Goal: Information Seeking & Learning: Learn about a topic

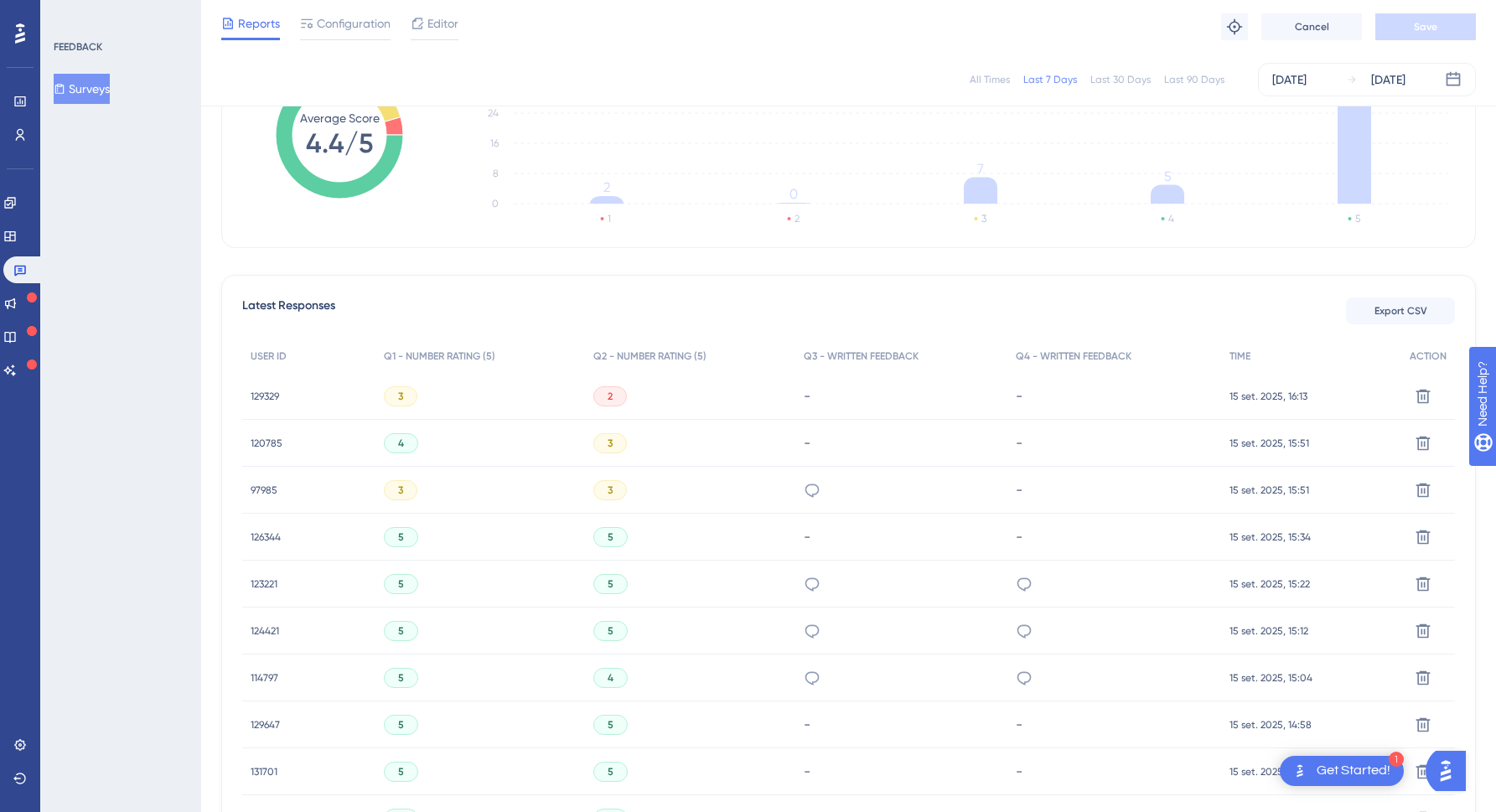
scroll to position [473, 0]
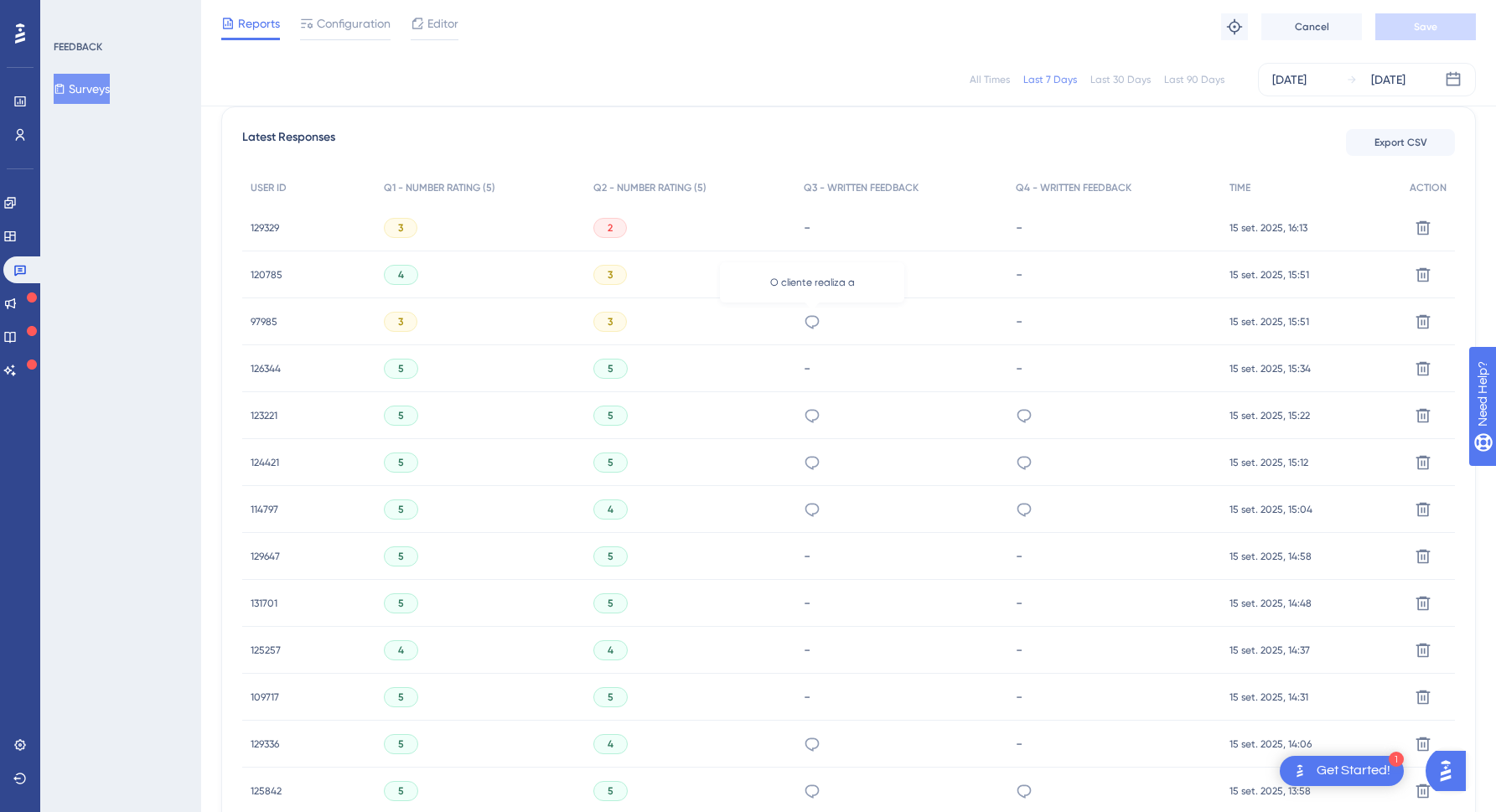
click at [819, 317] on icon at bounding box center [812, 321] width 16 height 16
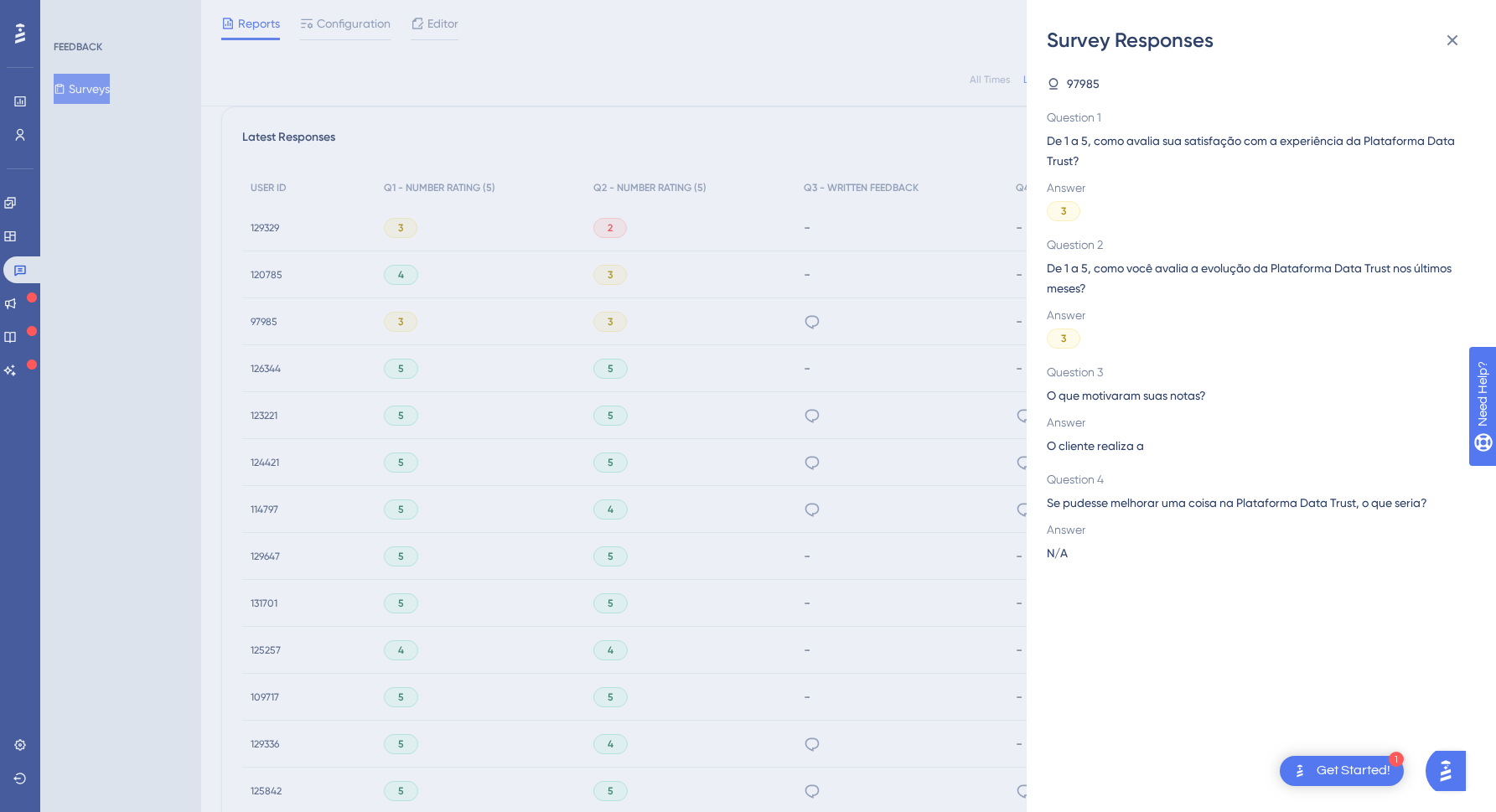
click at [767, 463] on div "Survey Responses 97985 Question 1 De 1 a 5, como avalia sua satisfação com a ex…" at bounding box center [748, 406] width 1496 height 812
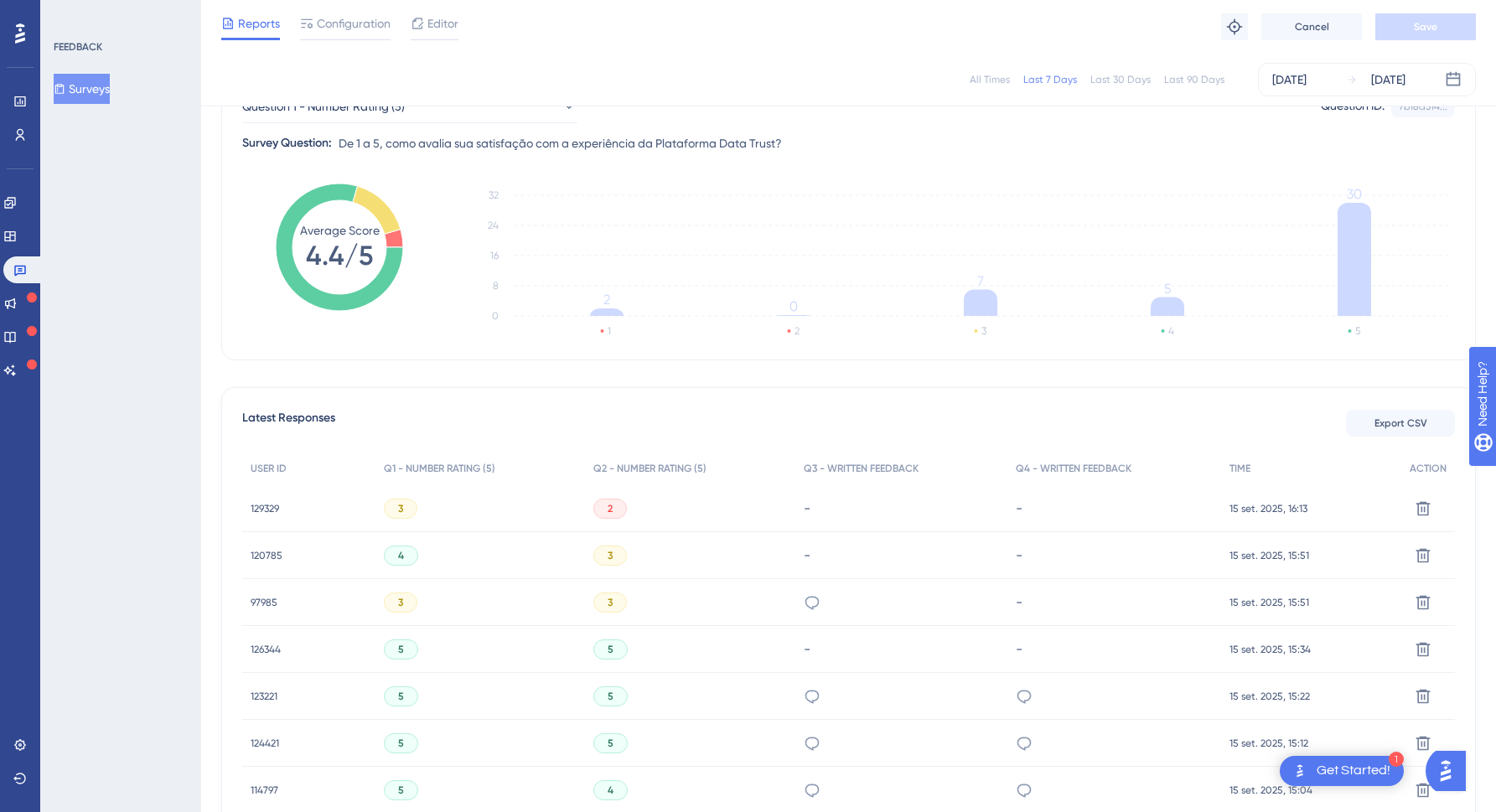
scroll to position [0, 0]
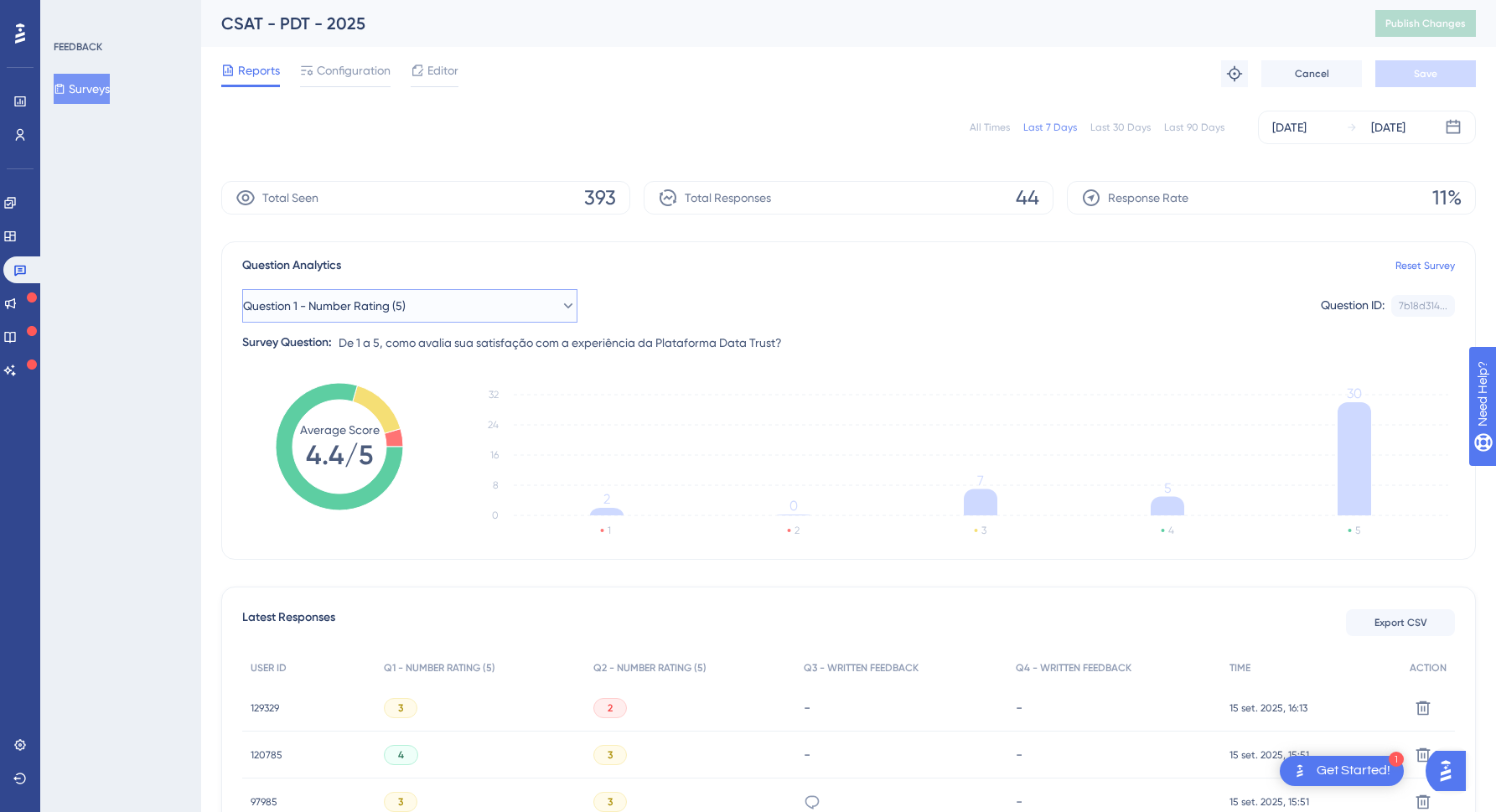
click at [474, 291] on button "Question 1 - Number Rating (5)" at bounding box center [410, 306] width 335 height 34
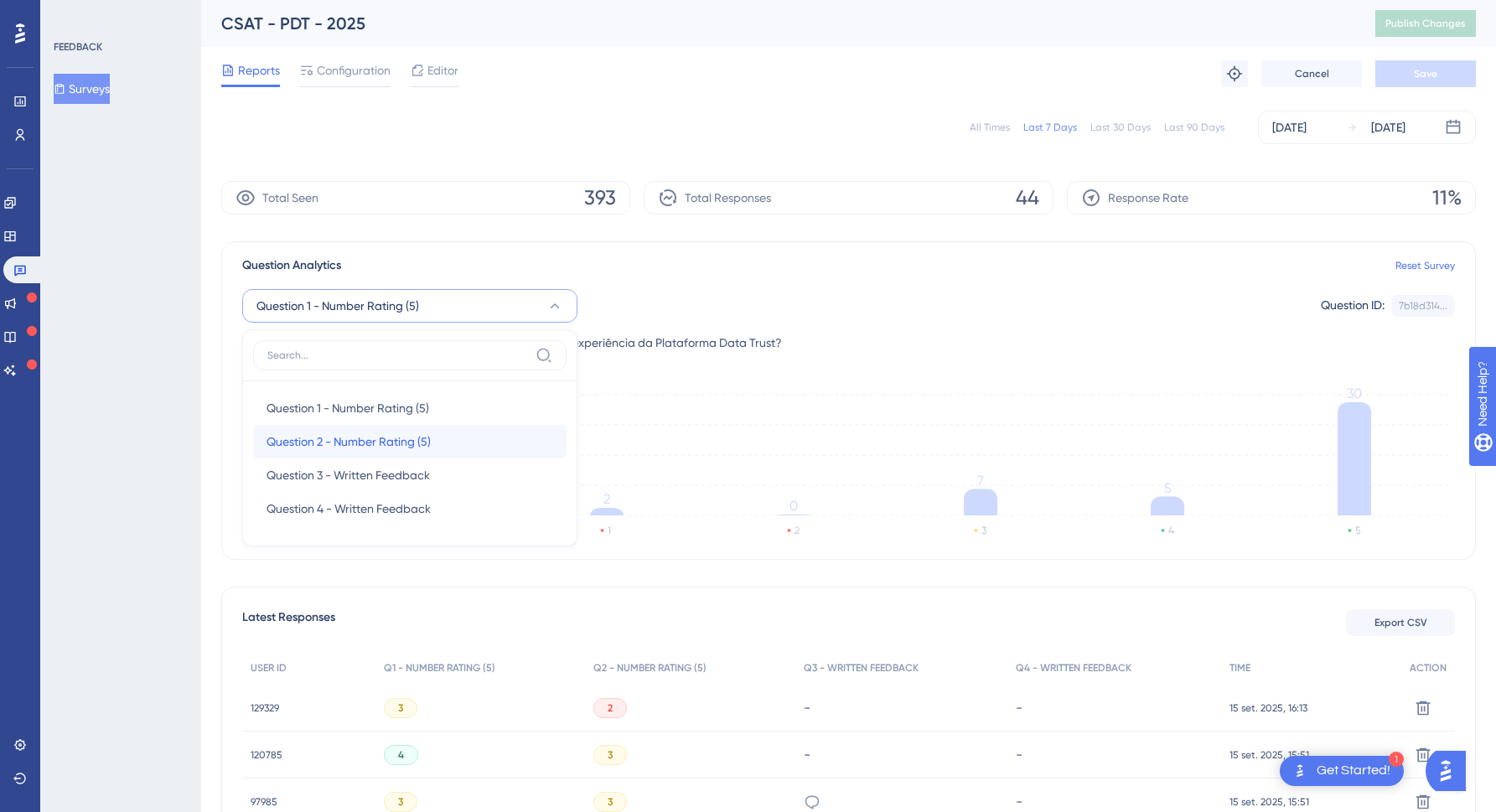
click at [371, 438] on span "Question 2 - Number Rating (5)" at bounding box center [349, 442] width 164 height 20
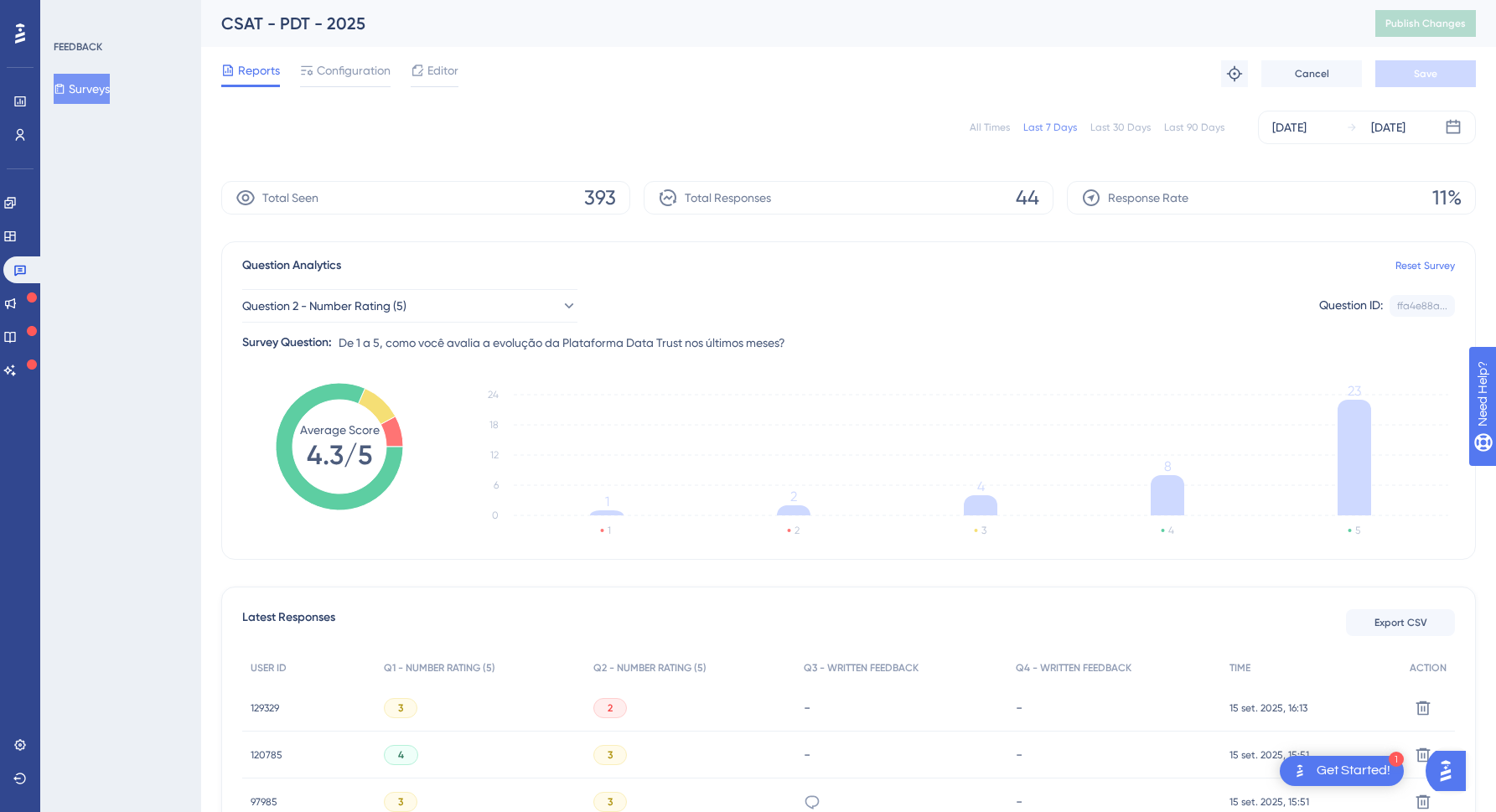
click at [274, 704] on span "129329" at bounding box center [264, 708] width 28 height 14
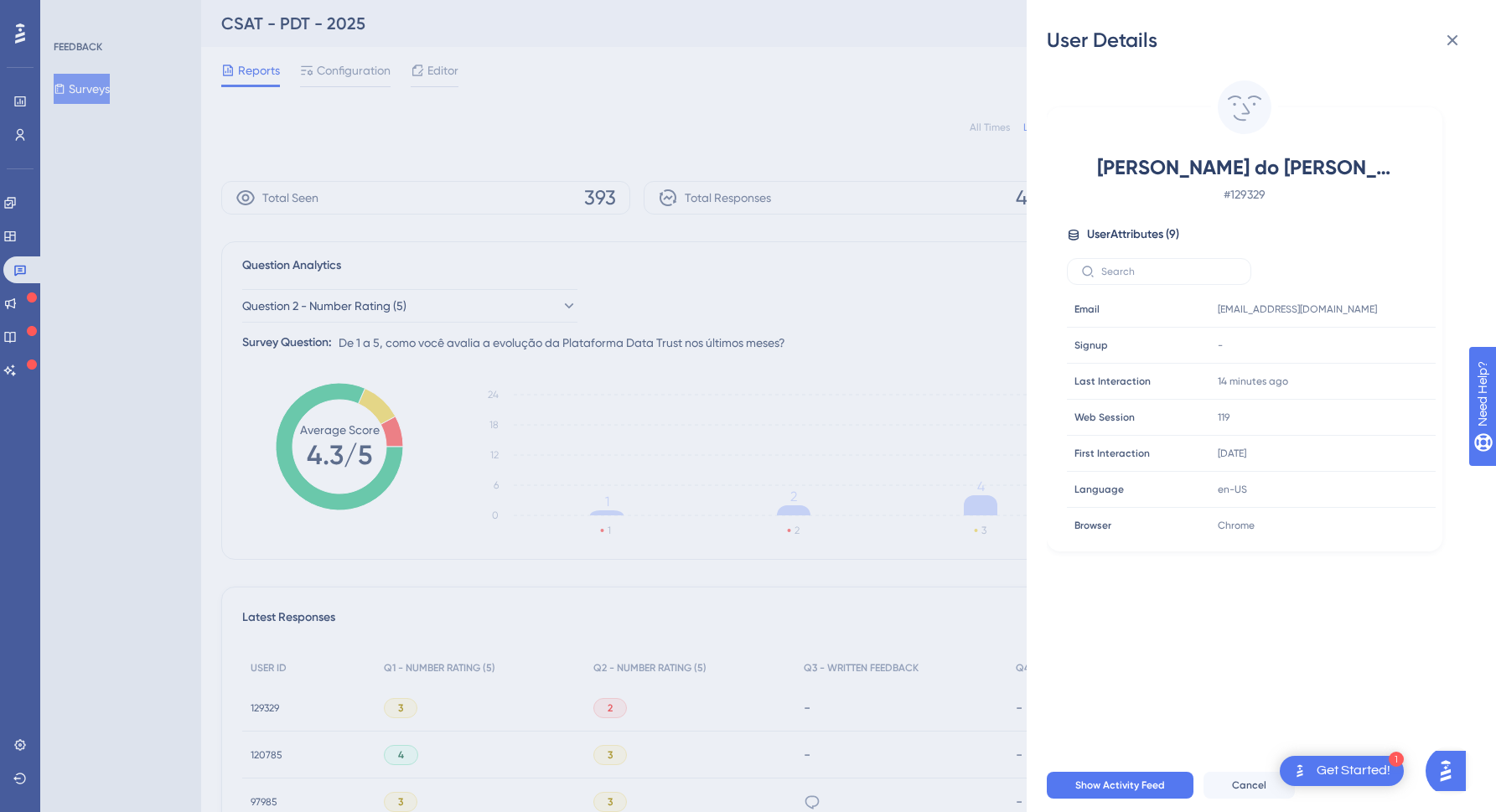
click at [337, 603] on div "User Details Victória Fernandes do Nascimento # 129329 User Attributes ( 9 ) Em…" at bounding box center [748, 406] width 1496 height 812
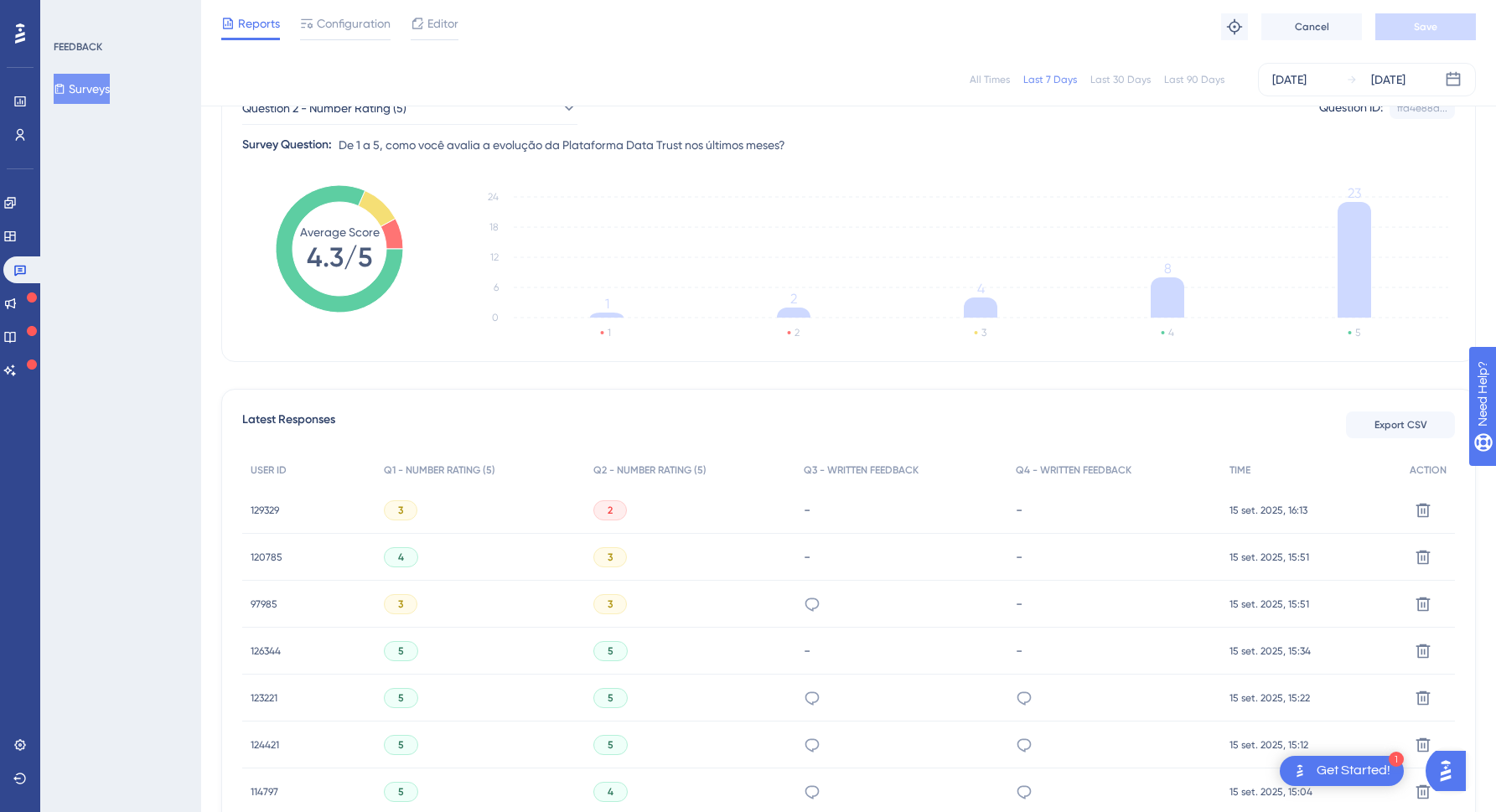
scroll to position [193, 0]
click at [274, 554] on span "120785" at bounding box center [266, 555] width 32 height 14
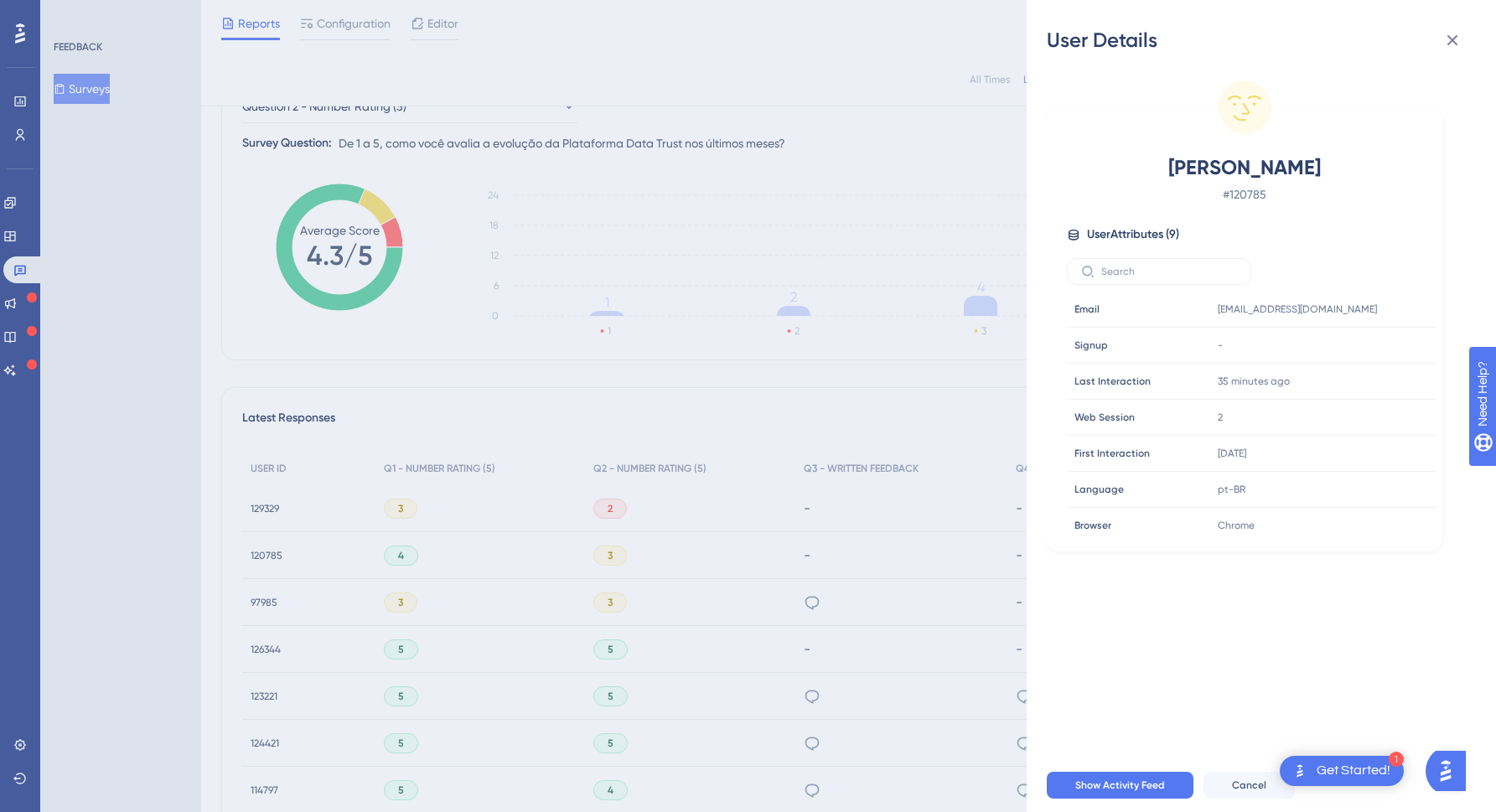
click at [274, 554] on div "User Details Camille Pereira Nobre # 120785 User Attributes ( 9 ) Email Email a…" at bounding box center [748, 406] width 1496 height 812
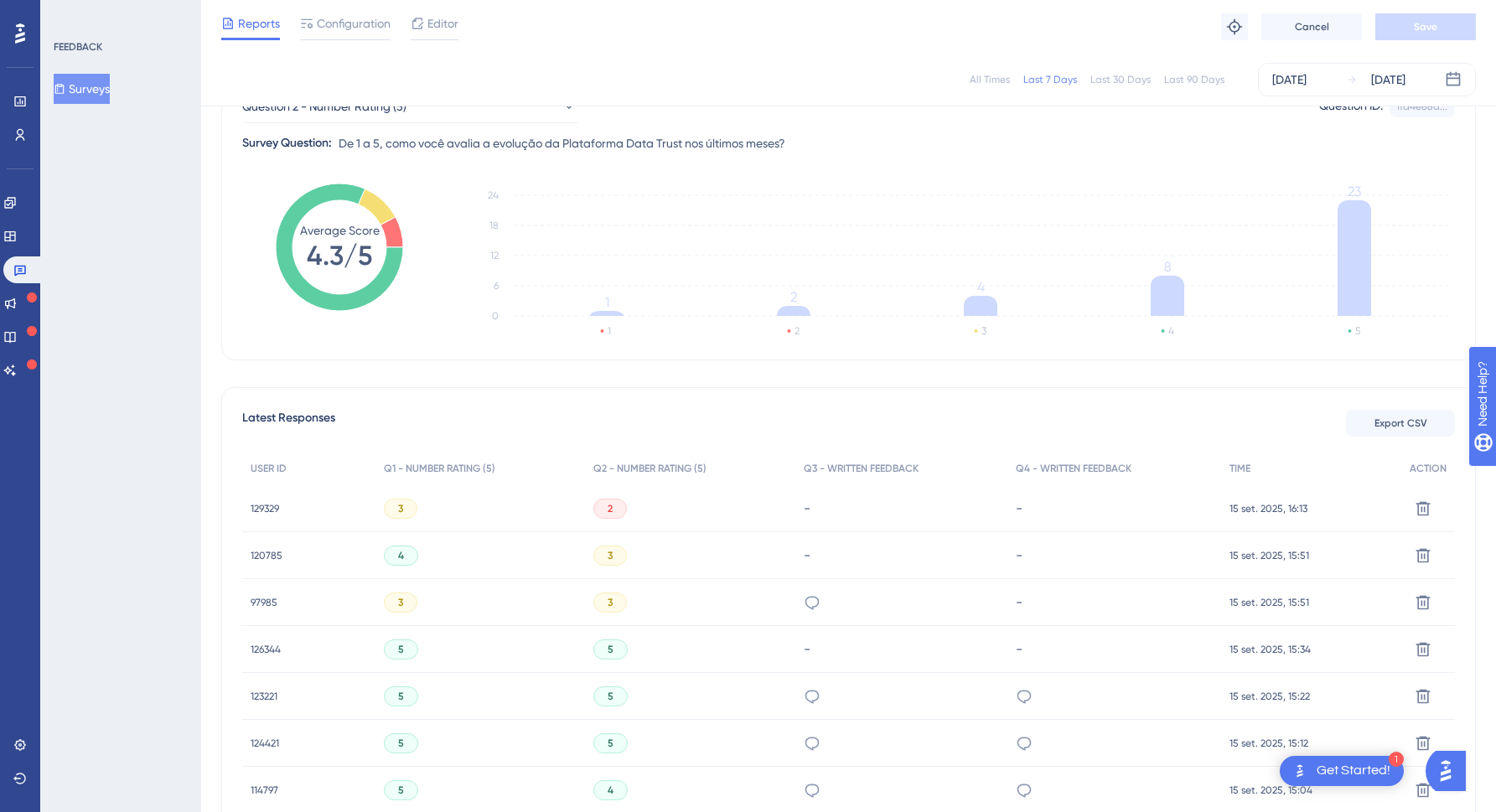
click at [264, 608] on div "97985 97985" at bounding box center [263, 603] width 26 height 47
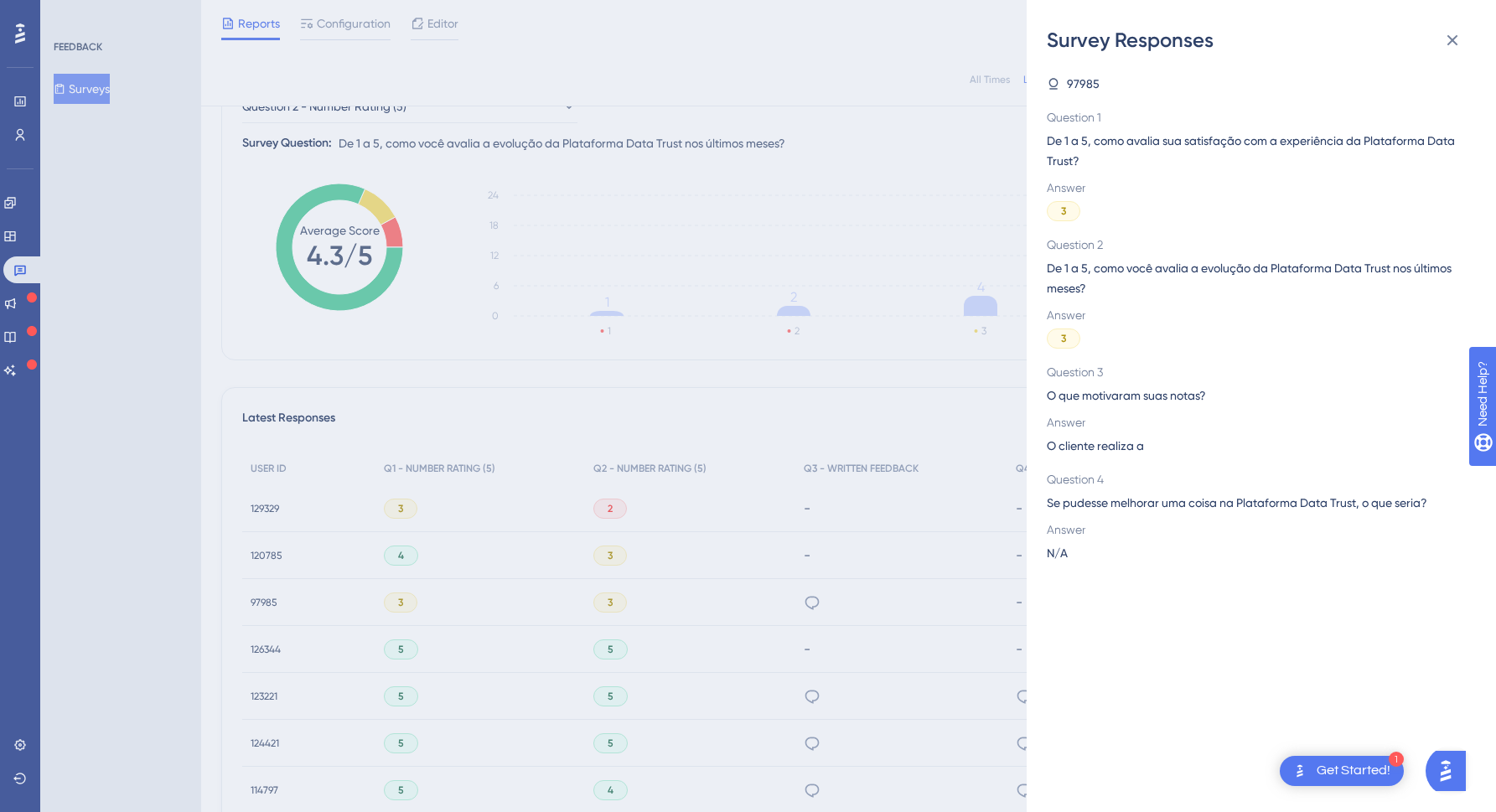
click at [264, 608] on div "Survey Responses 97985 Question 1 De 1 a 5, como avalia sua satisfação com a ex…" at bounding box center [748, 406] width 1496 height 812
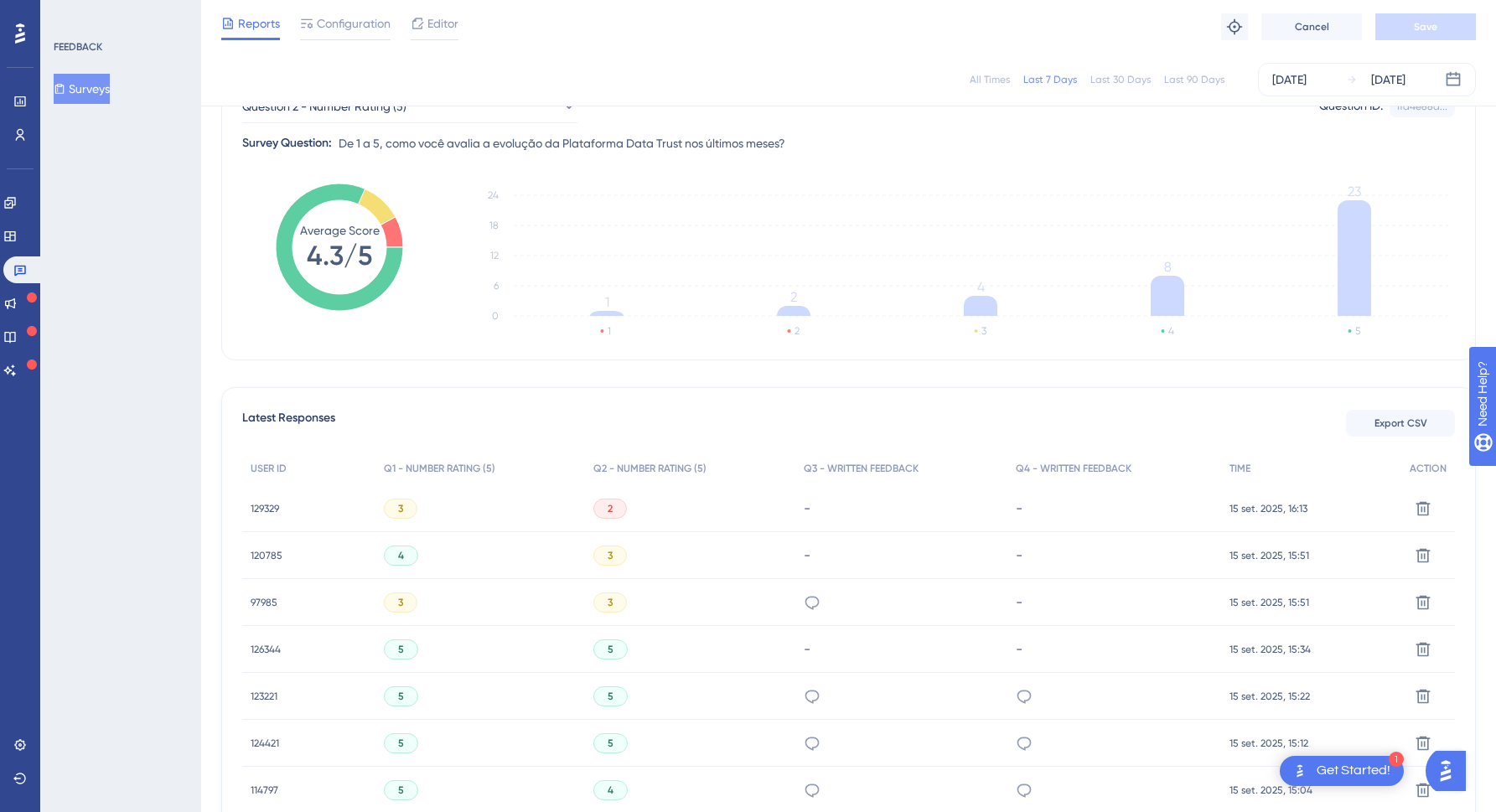
click at [262, 604] on span "97985" at bounding box center [263, 603] width 26 height 14
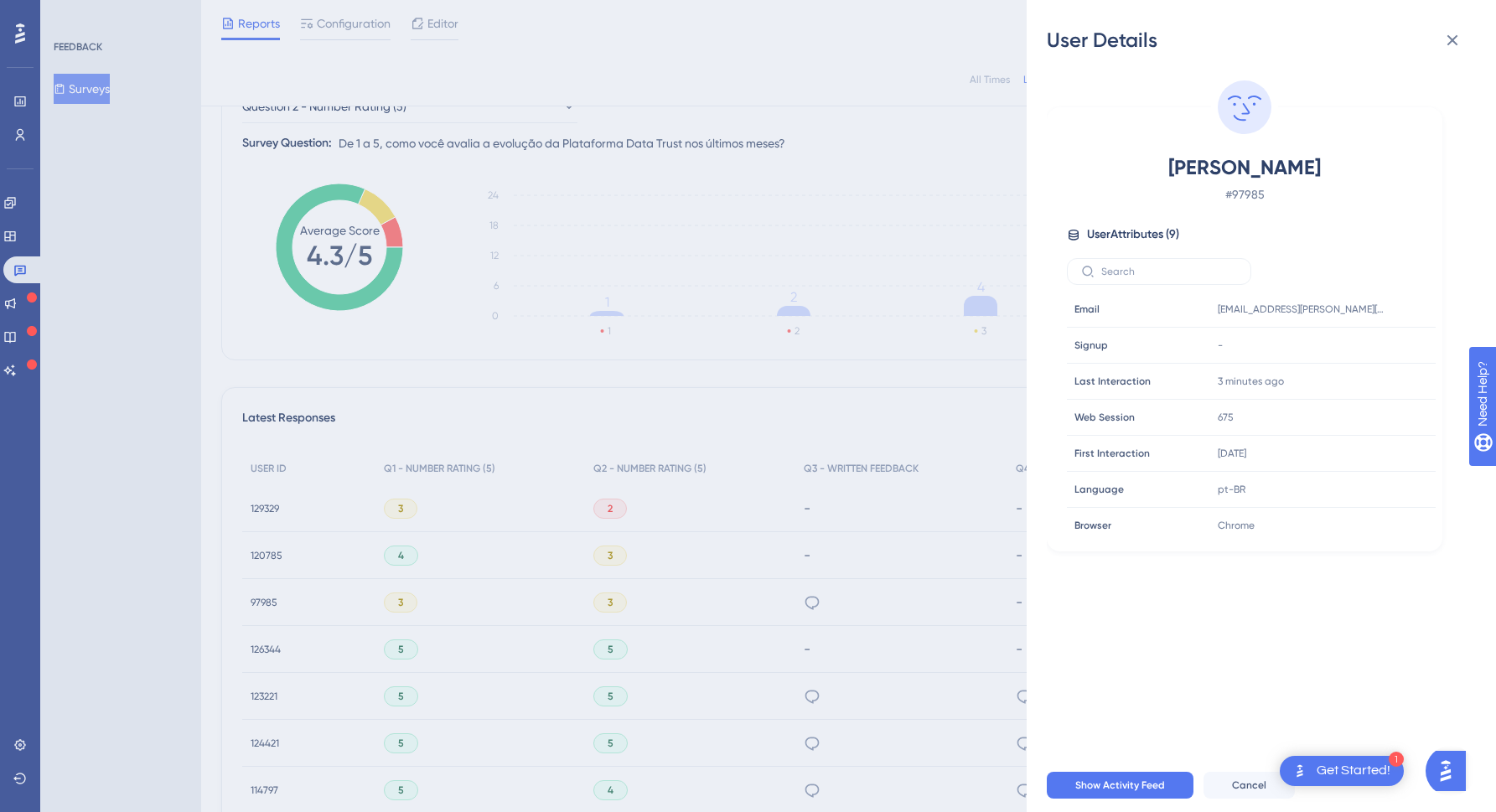
click at [262, 604] on div "User Details CREIDSON SANTOS DA SILVA # 97985 User Attributes ( 9 ) Email Email…" at bounding box center [748, 406] width 1496 height 812
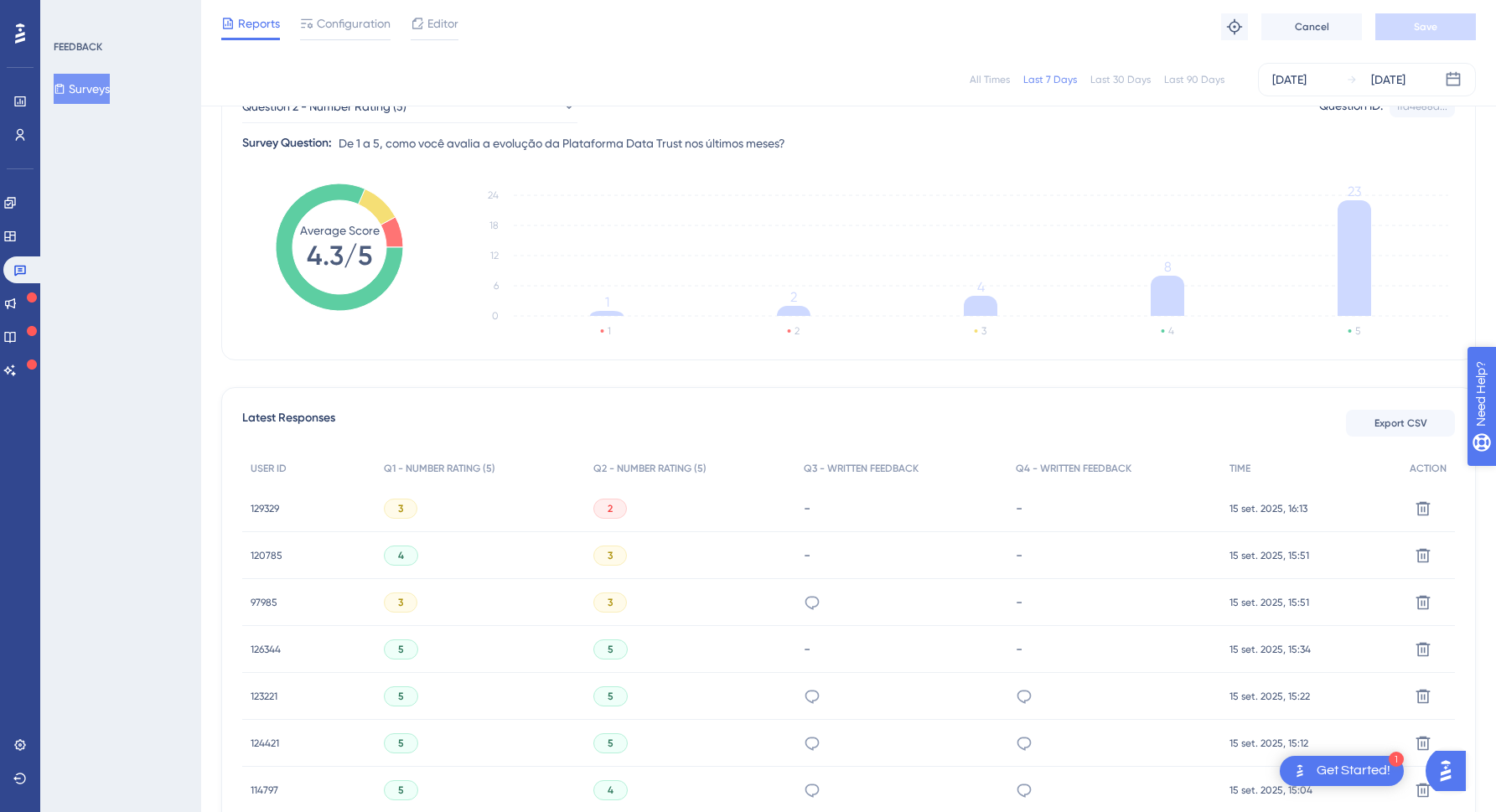
scroll to position [0, 0]
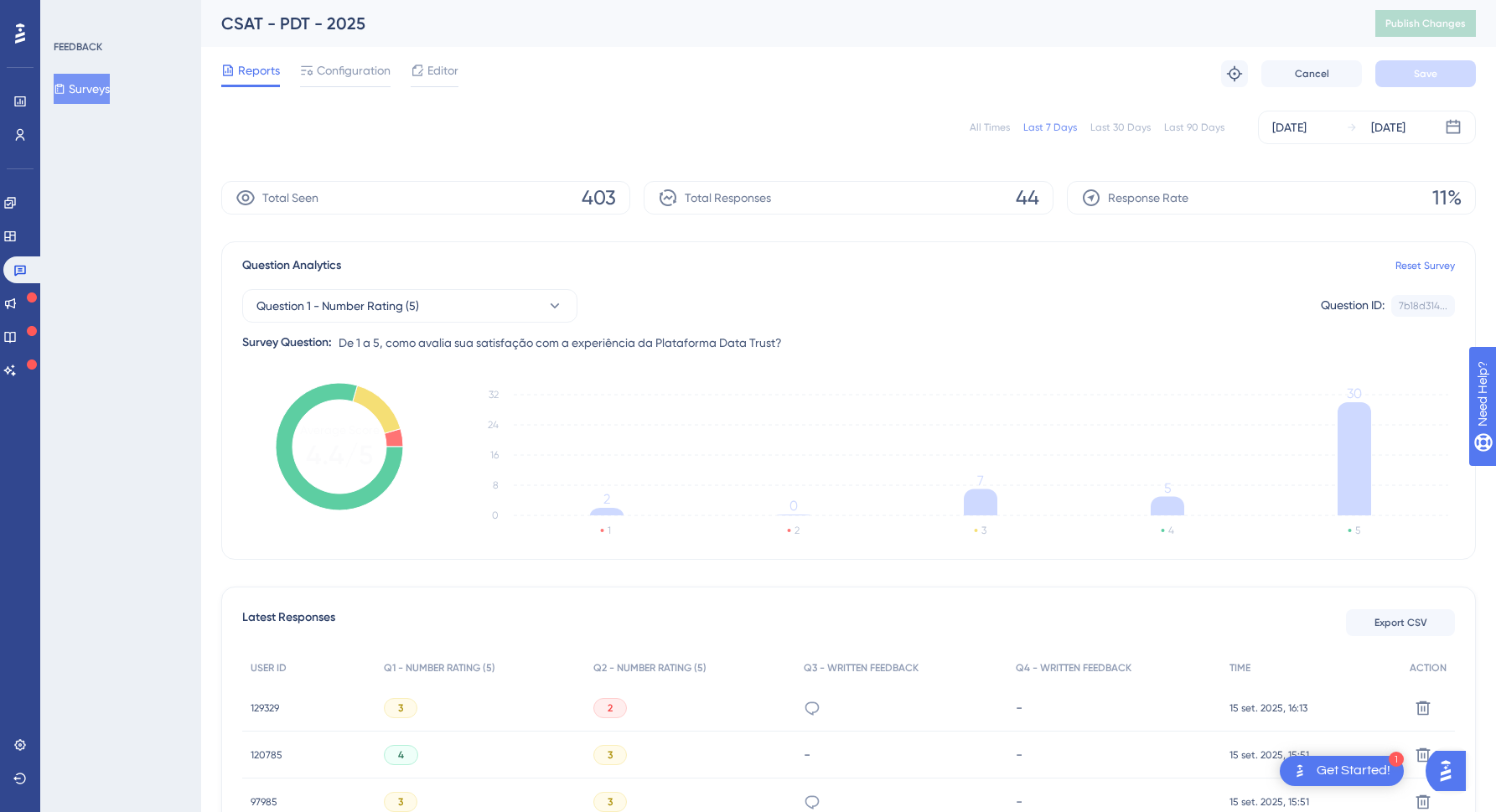
click at [847, 299] on div "Question 1 - Number Rating (5) Question ID: 7b18d314... Copy" at bounding box center [849, 306] width 1213 height 34
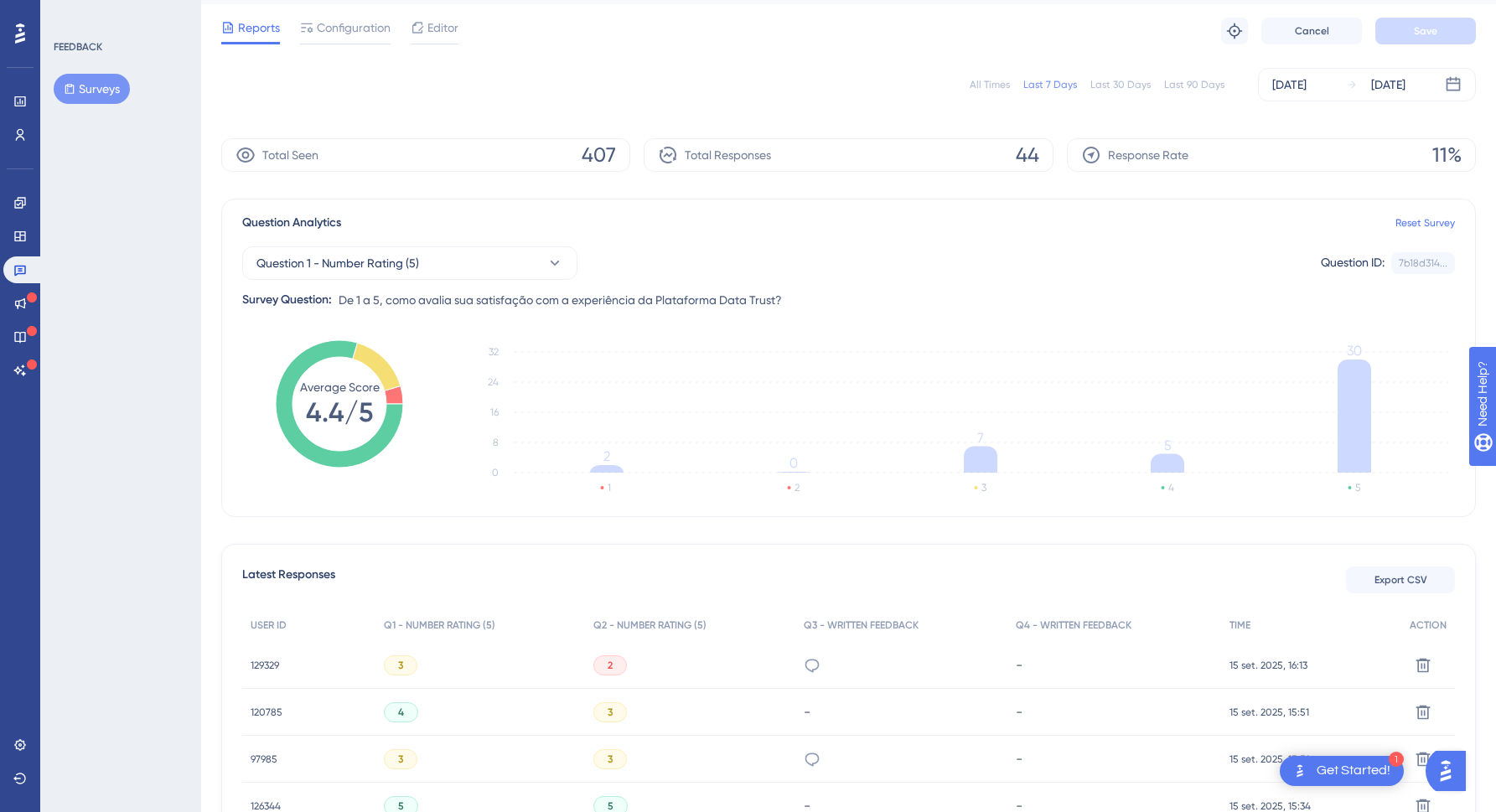
scroll to position [251, 0]
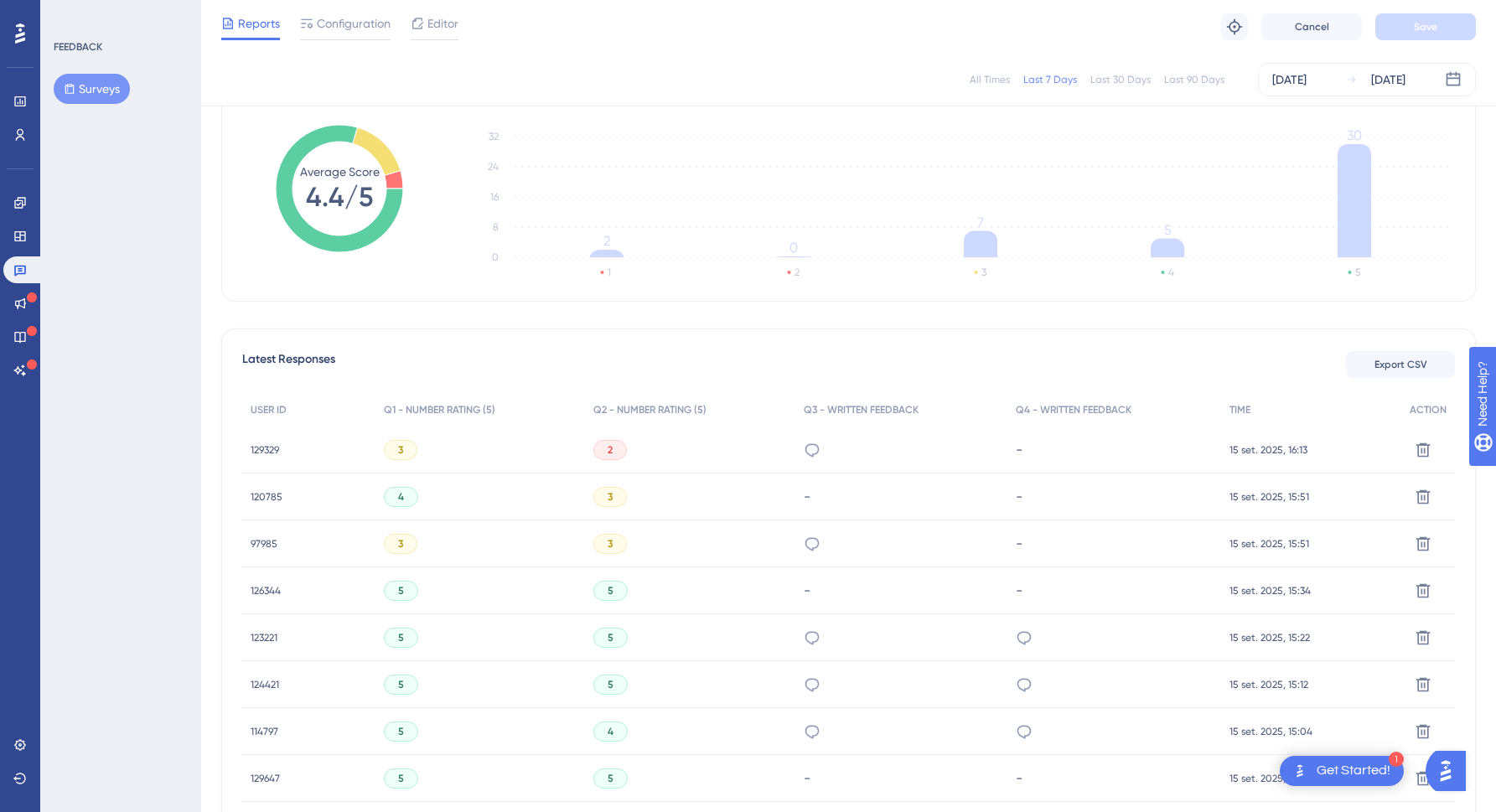
click at [263, 449] on span "129329" at bounding box center [264, 450] width 28 height 14
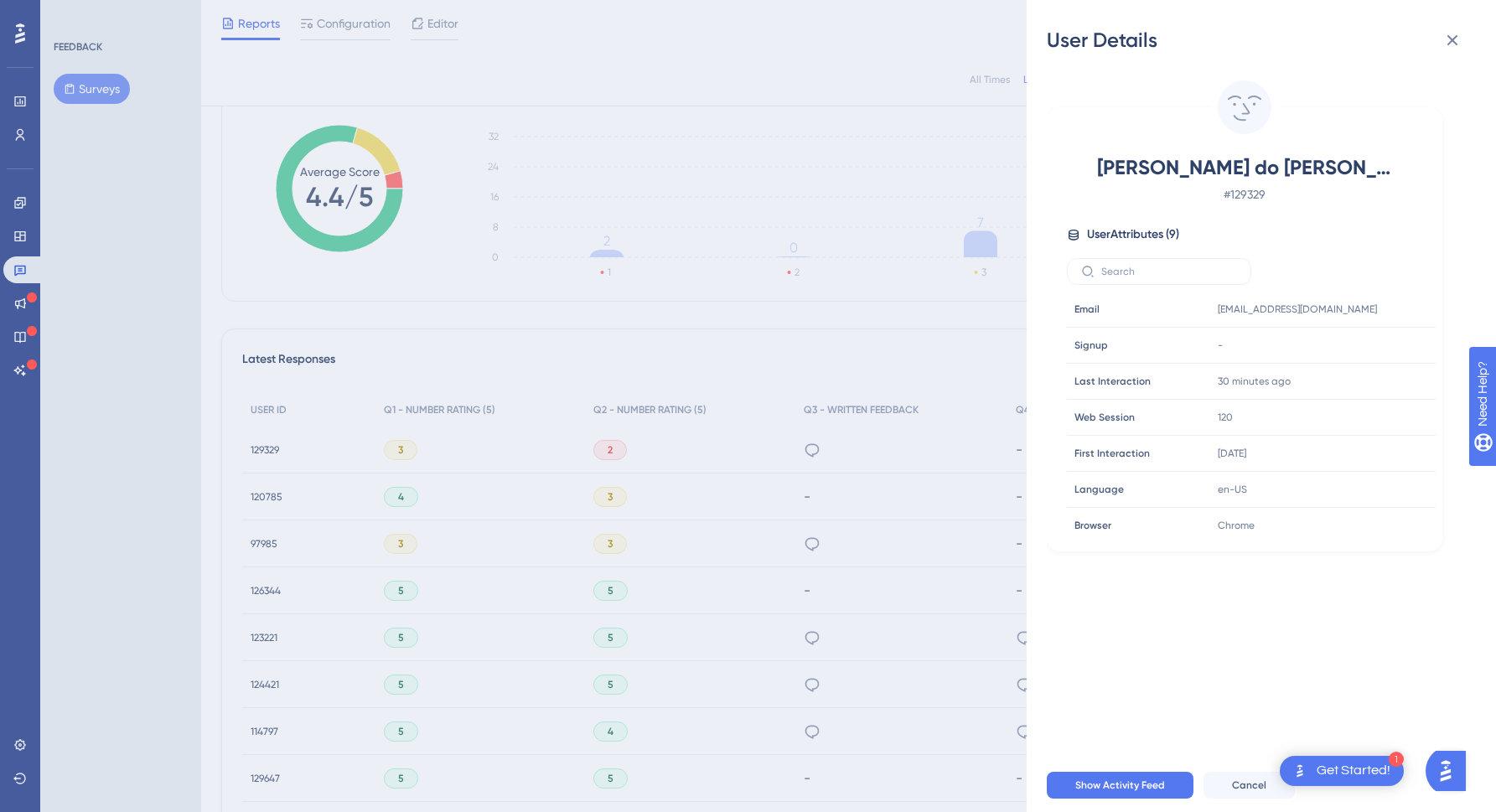
click at [766, 481] on div "User Details Victória Fernandes do Nascimento # 129329 User Attributes ( 9 ) Em…" at bounding box center [748, 406] width 1496 height 812
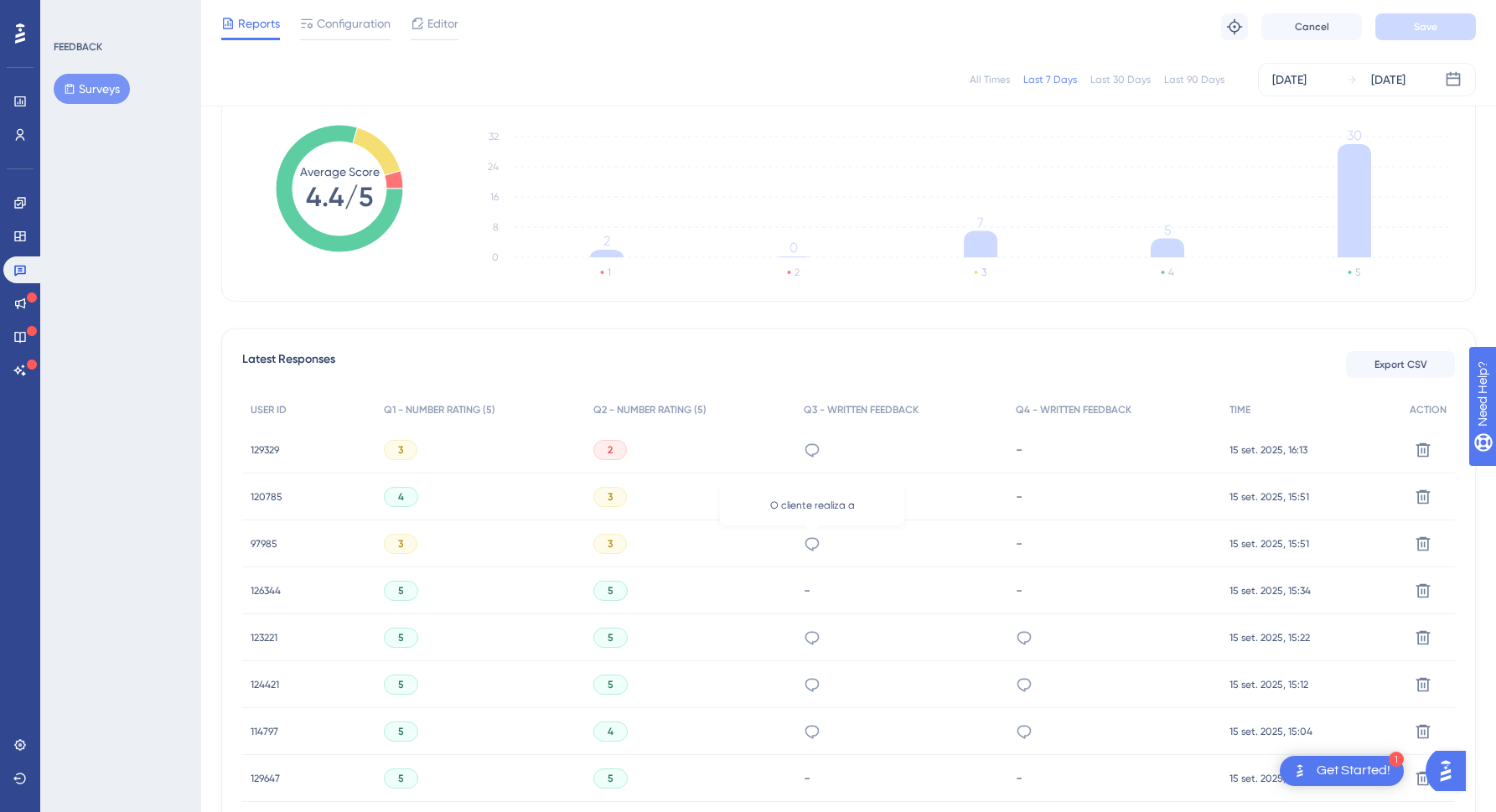
click at [812, 541] on icon at bounding box center [812, 543] width 16 height 16
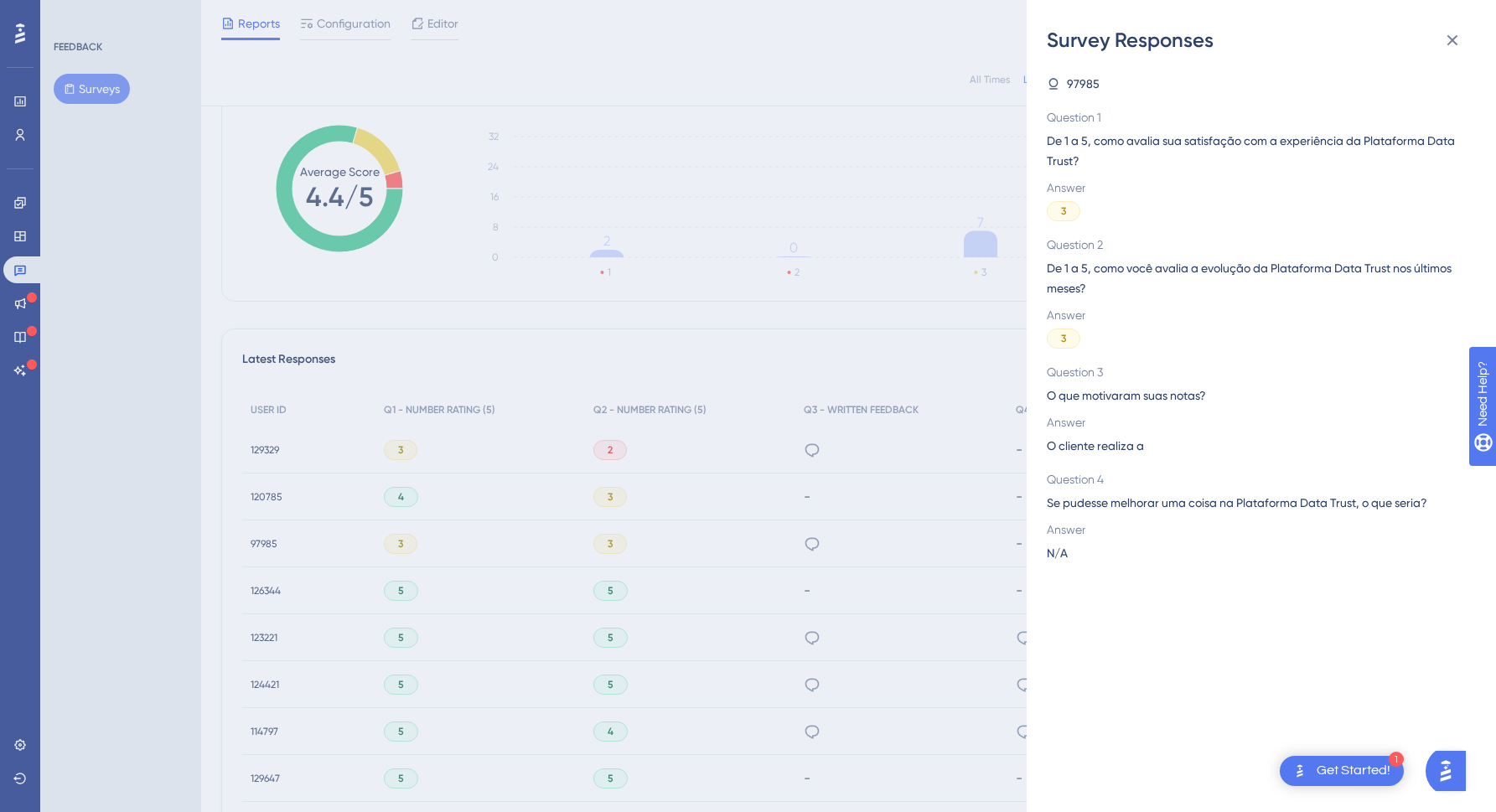
click at [886, 363] on div "Survey Responses 97985 Question 1 De 1 a 5, como avalia sua satisfação com a ex…" at bounding box center [748, 406] width 1496 height 812
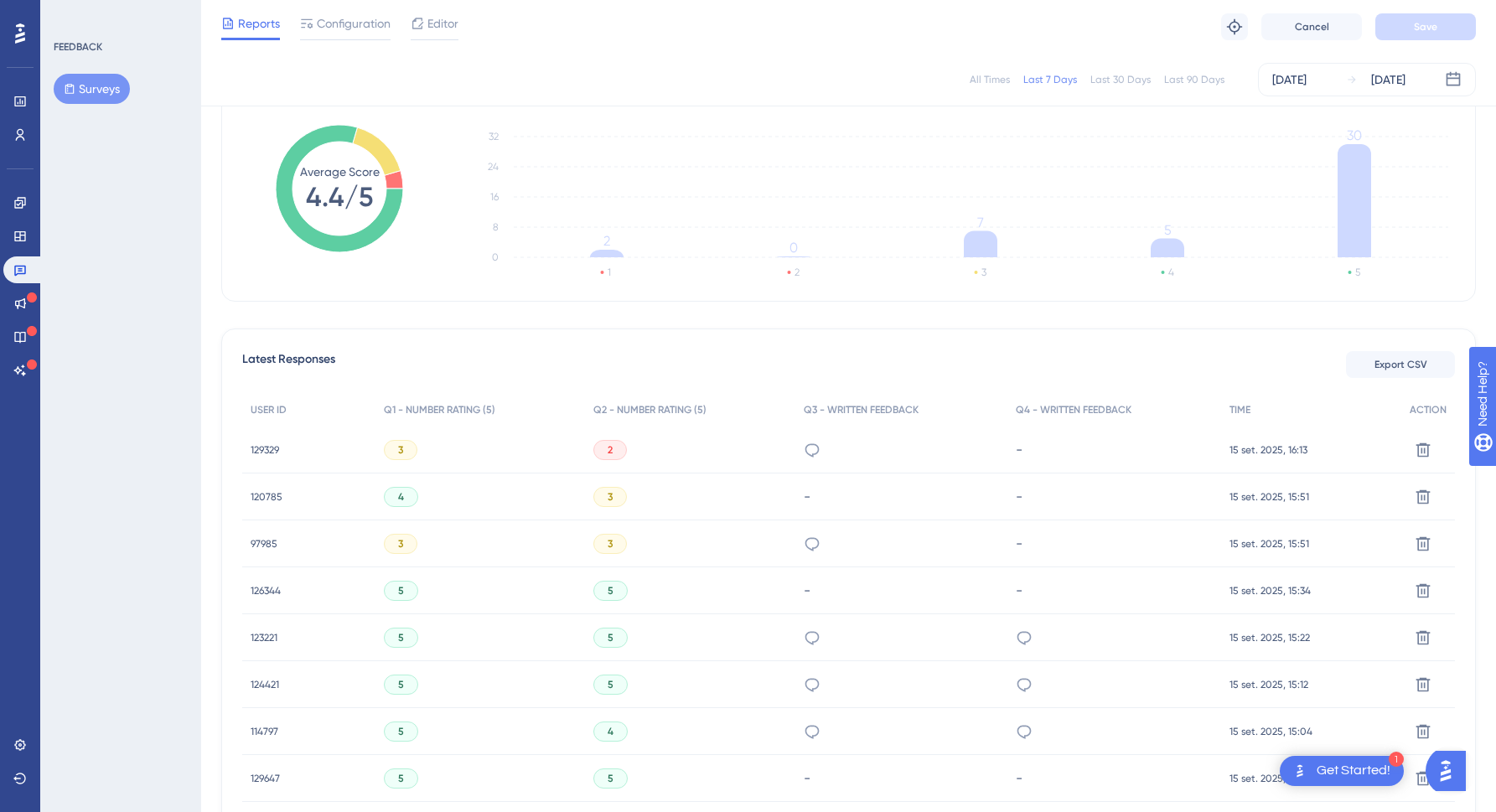
scroll to position [0, 0]
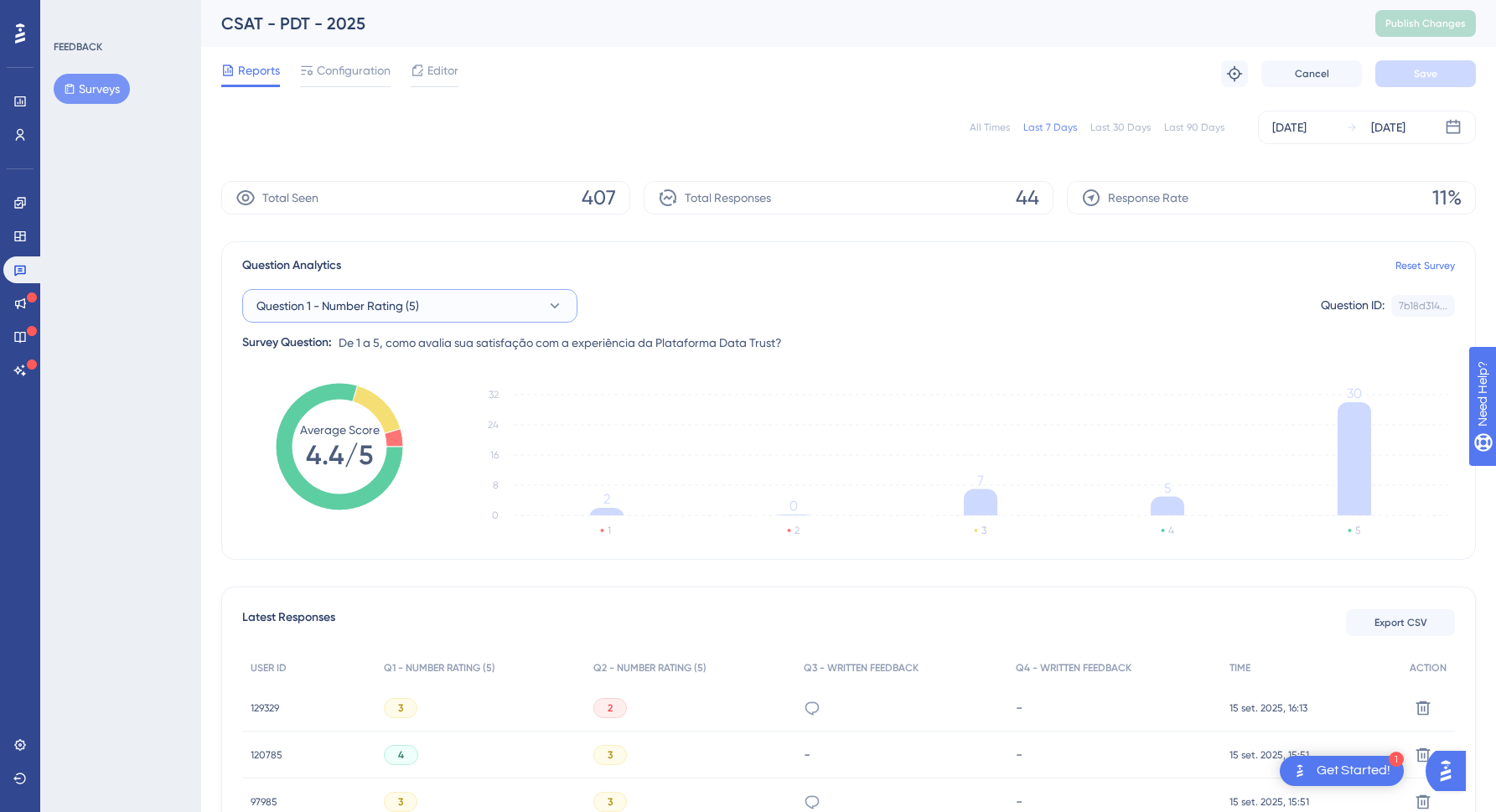
click at [406, 310] on span "Question 1 - Number Rating (5)" at bounding box center [338, 306] width 163 height 20
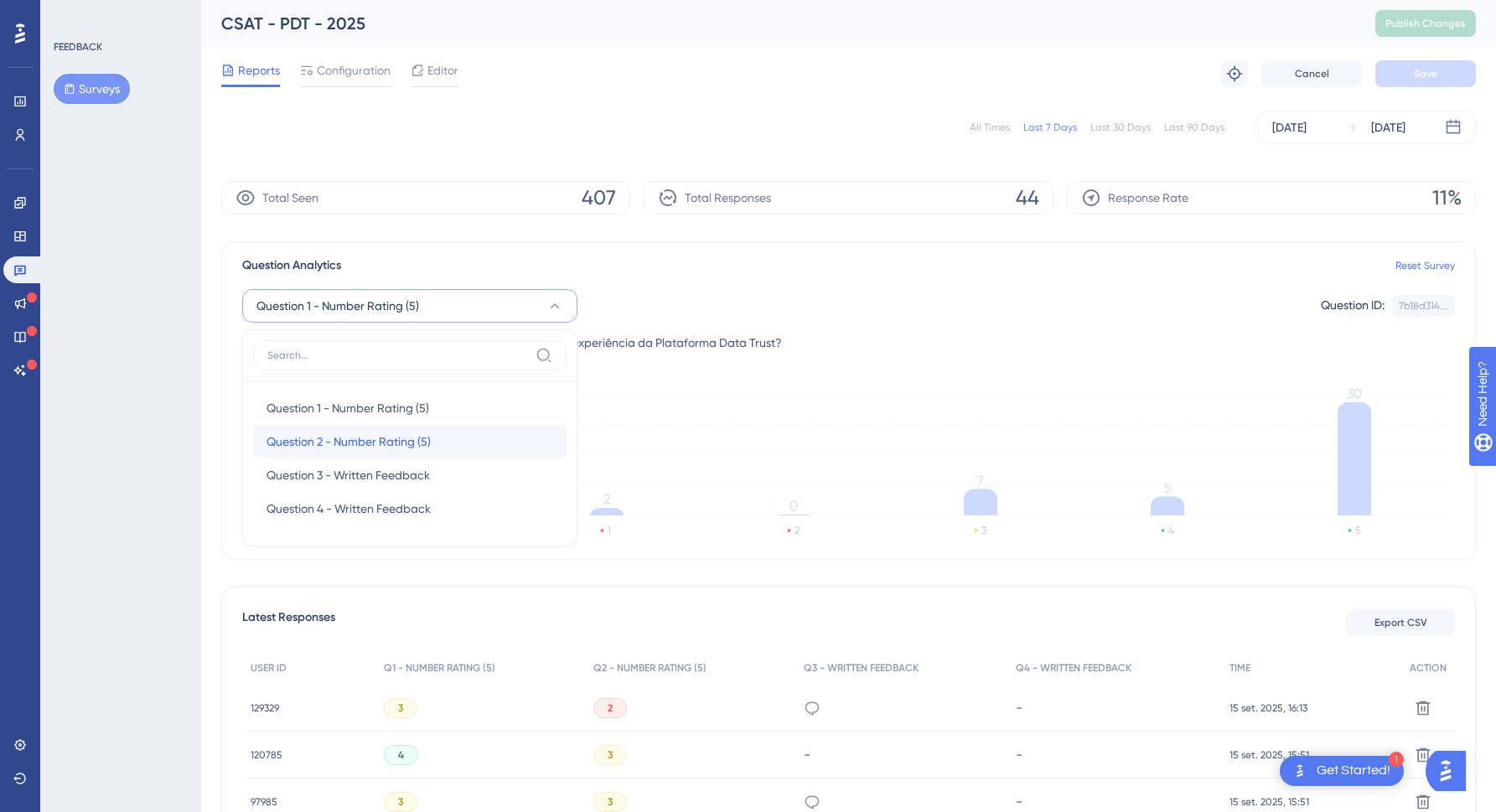
click at [401, 433] on span "Question 2 - Number Rating (5)" at bounding box center [349, 442] width 164 height 20
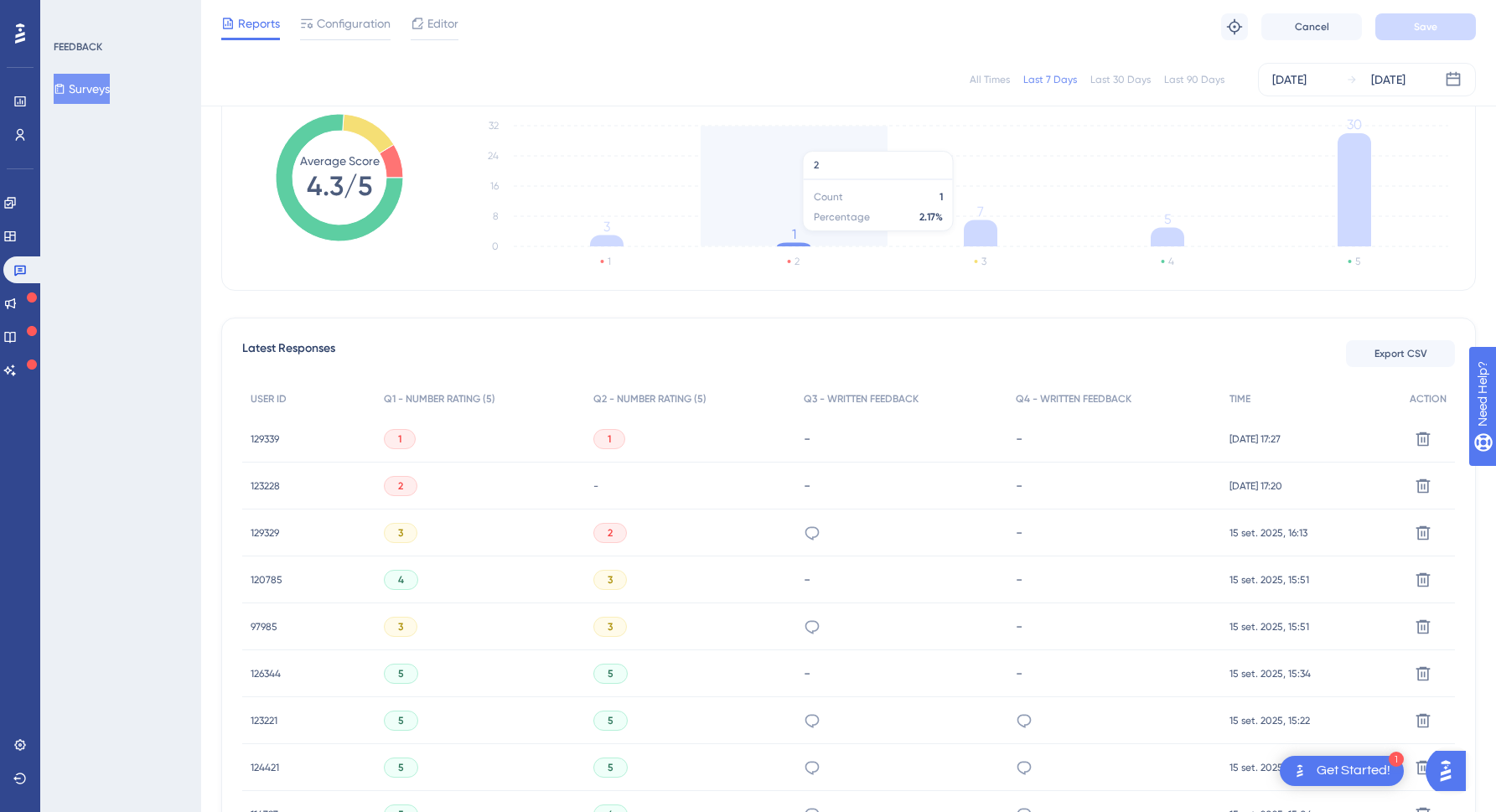
scroll to position [41, 0]
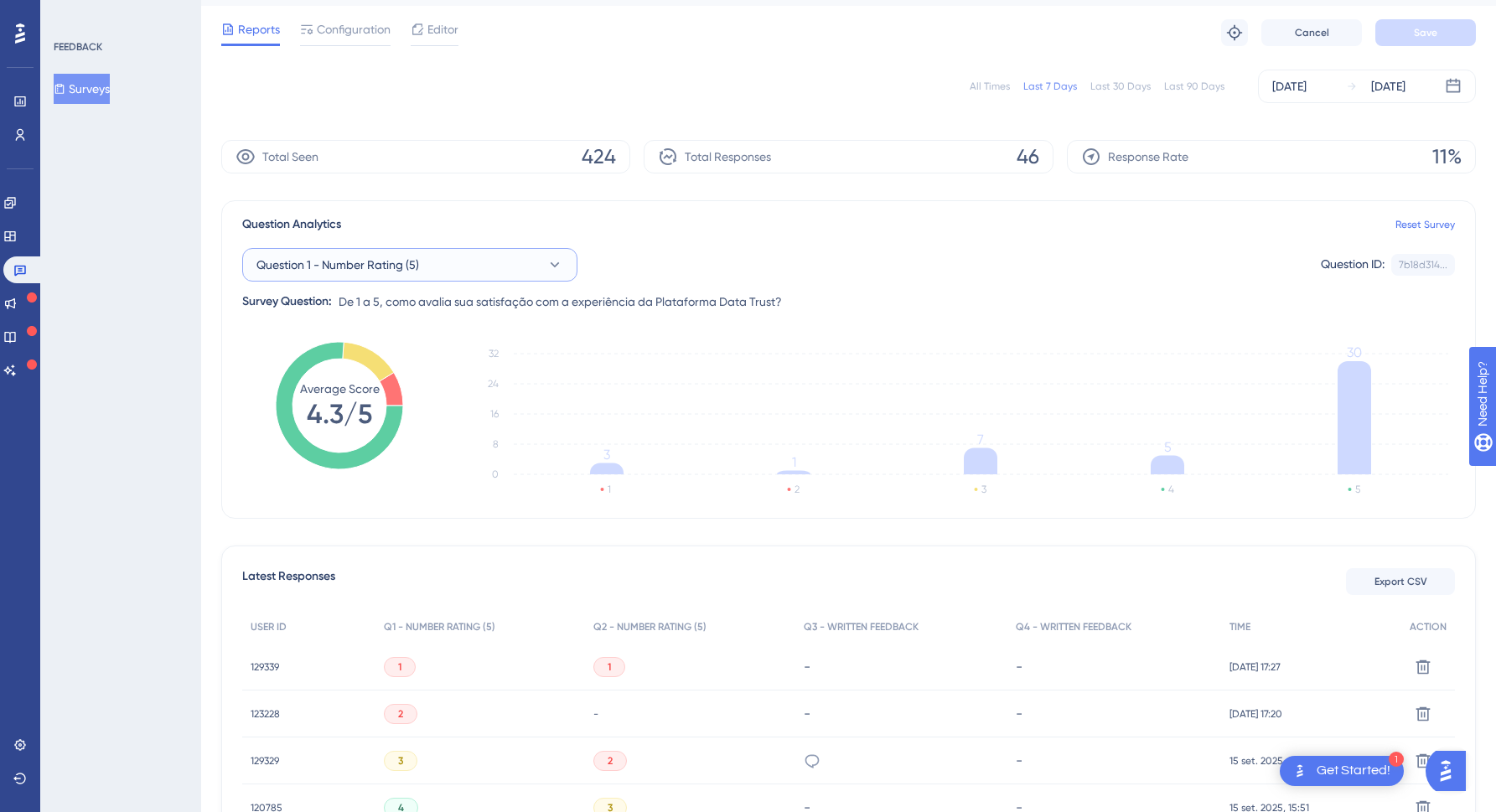
click at [477, 261] on button "Question 1 - Number Rating (5)" at bounding box center [410, 265] width 335 height 34
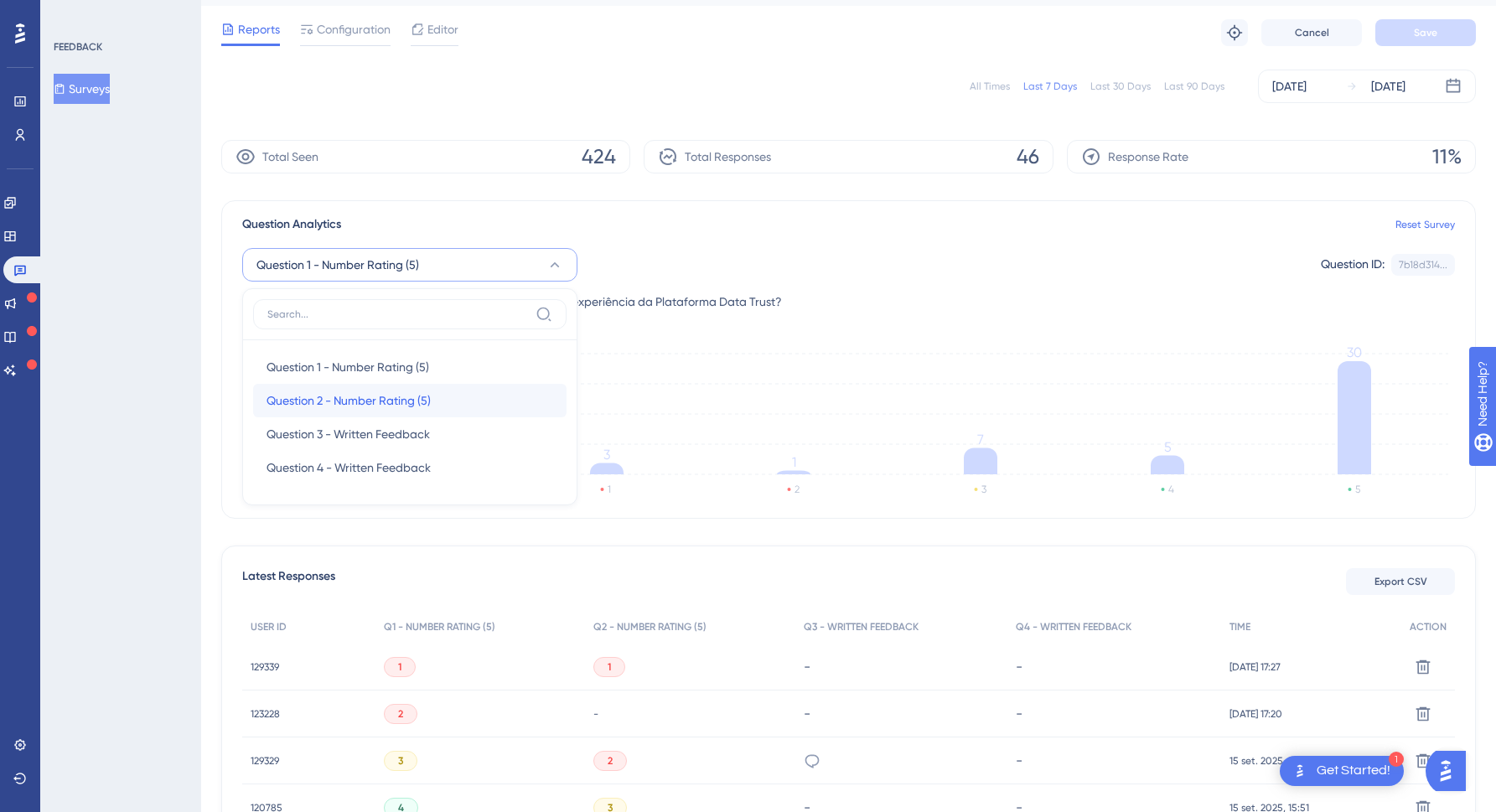
click at [378, 404] on span "Question 2 - Number Rating (5)" at bounding box center [349, 401] width 164 height 20
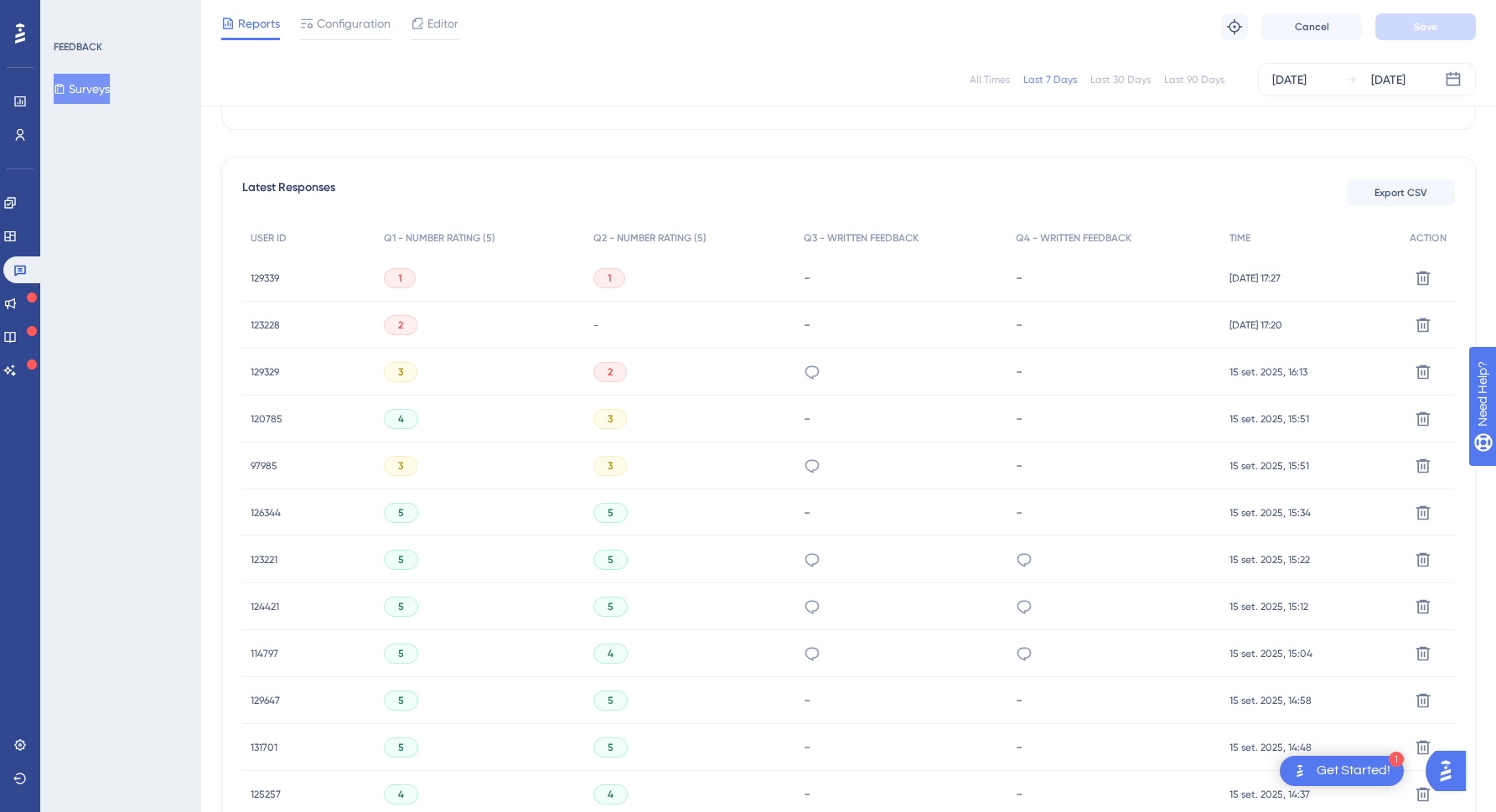
scroll to position [0, 0]
